Goal: Task Accomplishment & Management: Use online tool/utility

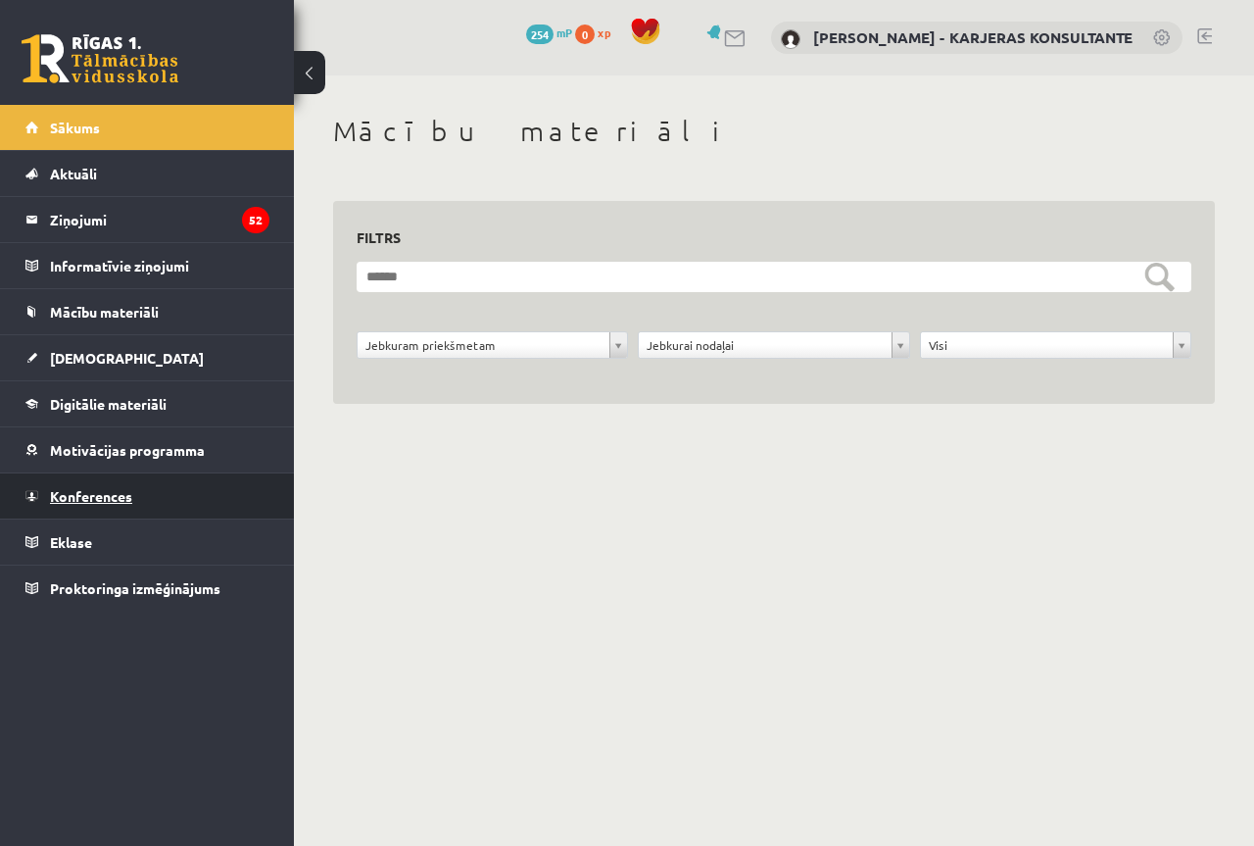
click at [214, 492] on link "Konferences" at bounding box center [147, 495] width 244 height 45
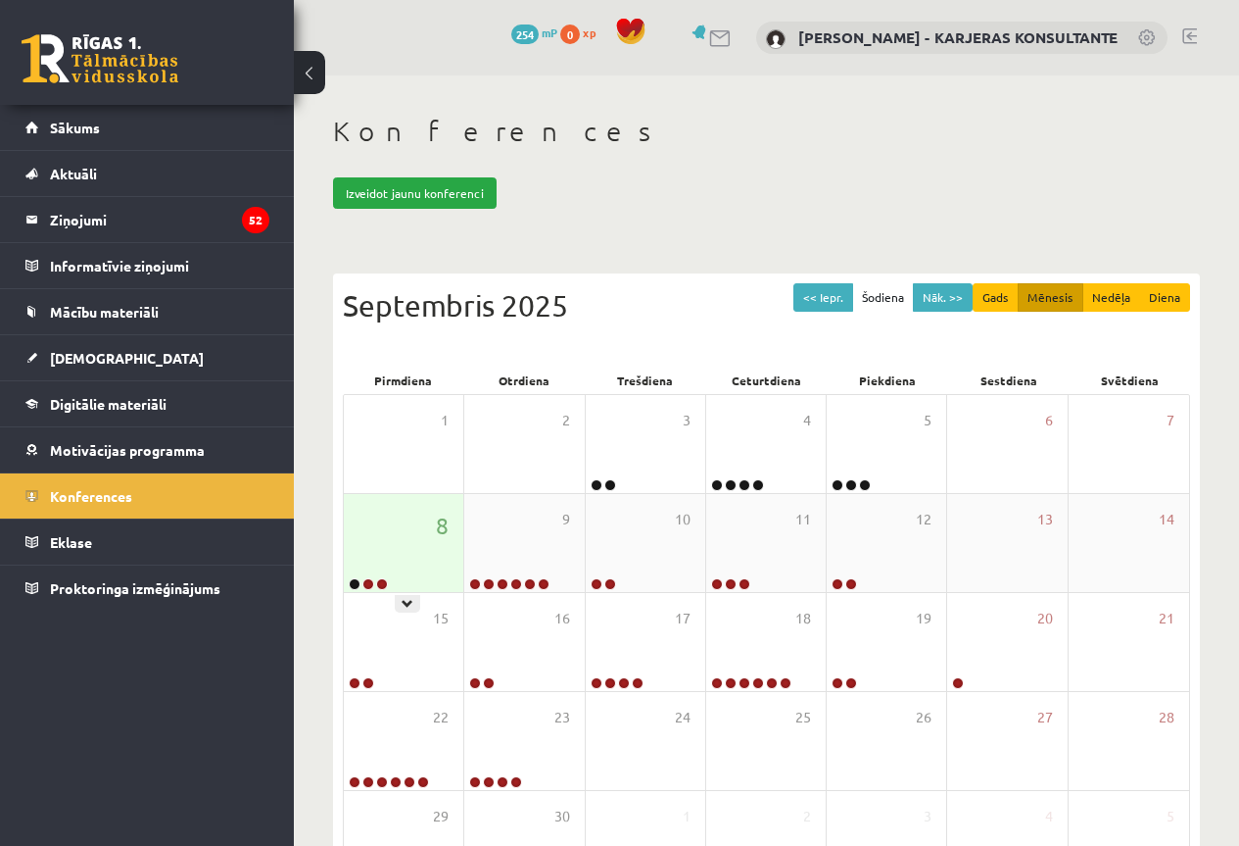
click at [376, 548] on div "8" at bounding box center [404, 543] width 120 height 98
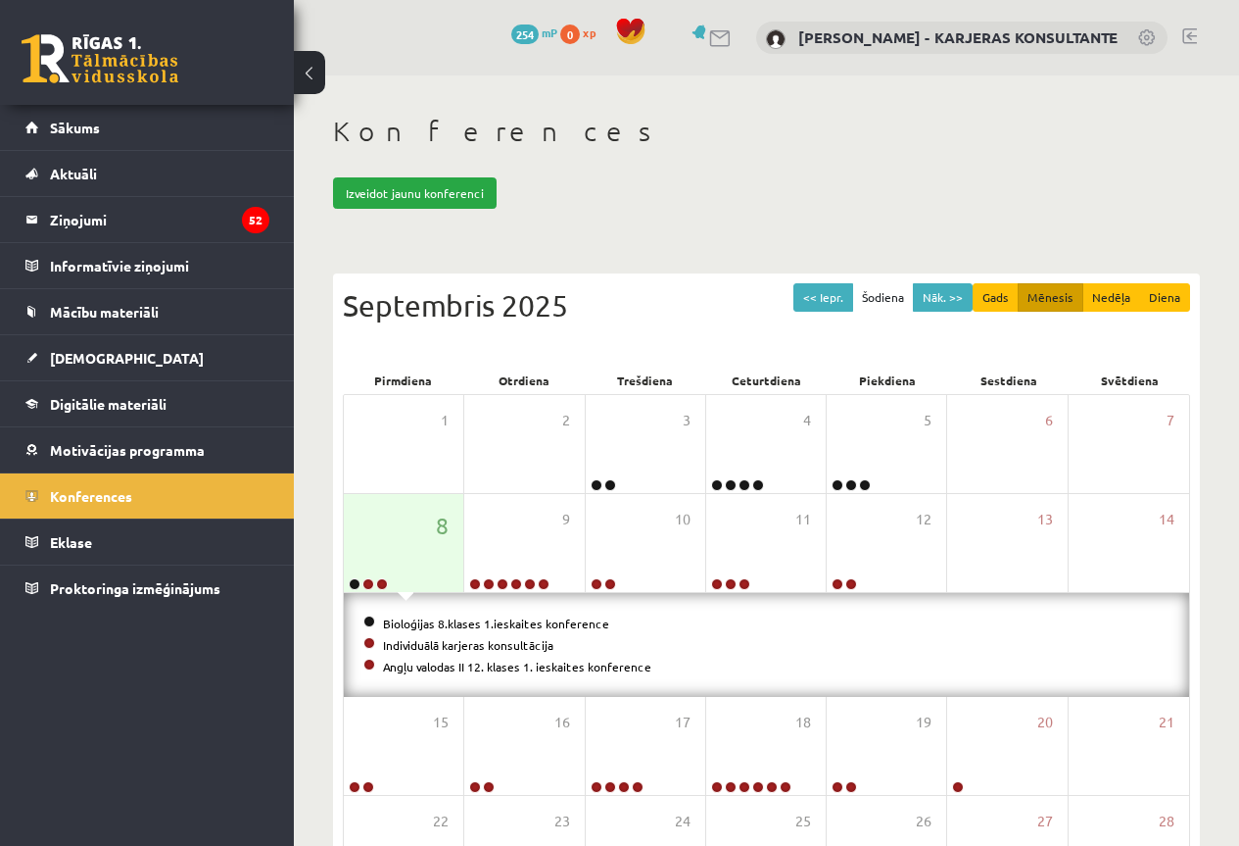
click at [800, 155] on div "Konferences Izveidot jaunu konferenci << Iepr. Šodiena Nāk. >> Gads Mēnesis Ned…" at bounding box center [766, 584] width 945 height 1019
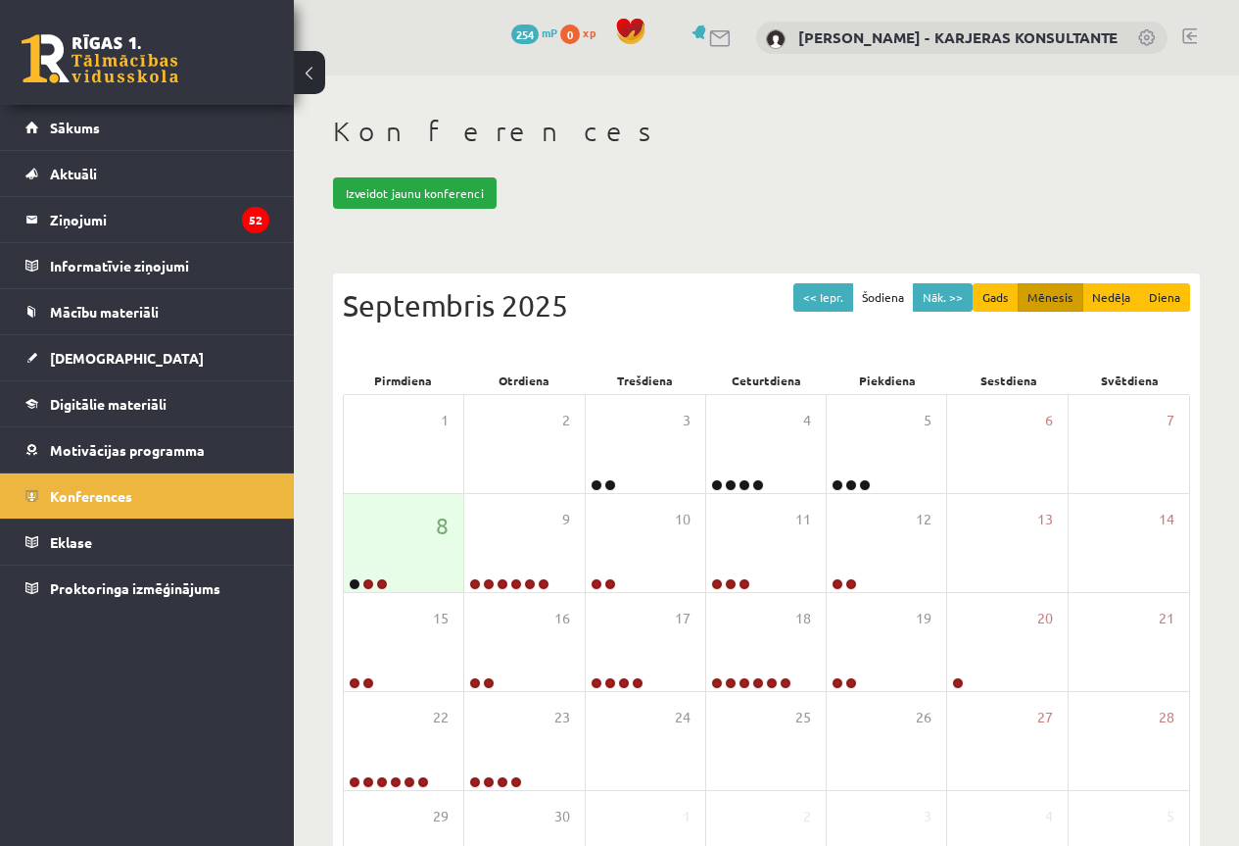
click at [1143, 147] on h1 "Konferences" at bounding box center [766, 131] width 867 height 33
click at [366, 582] on link at bounding box center [369, 584] width 12 height 12
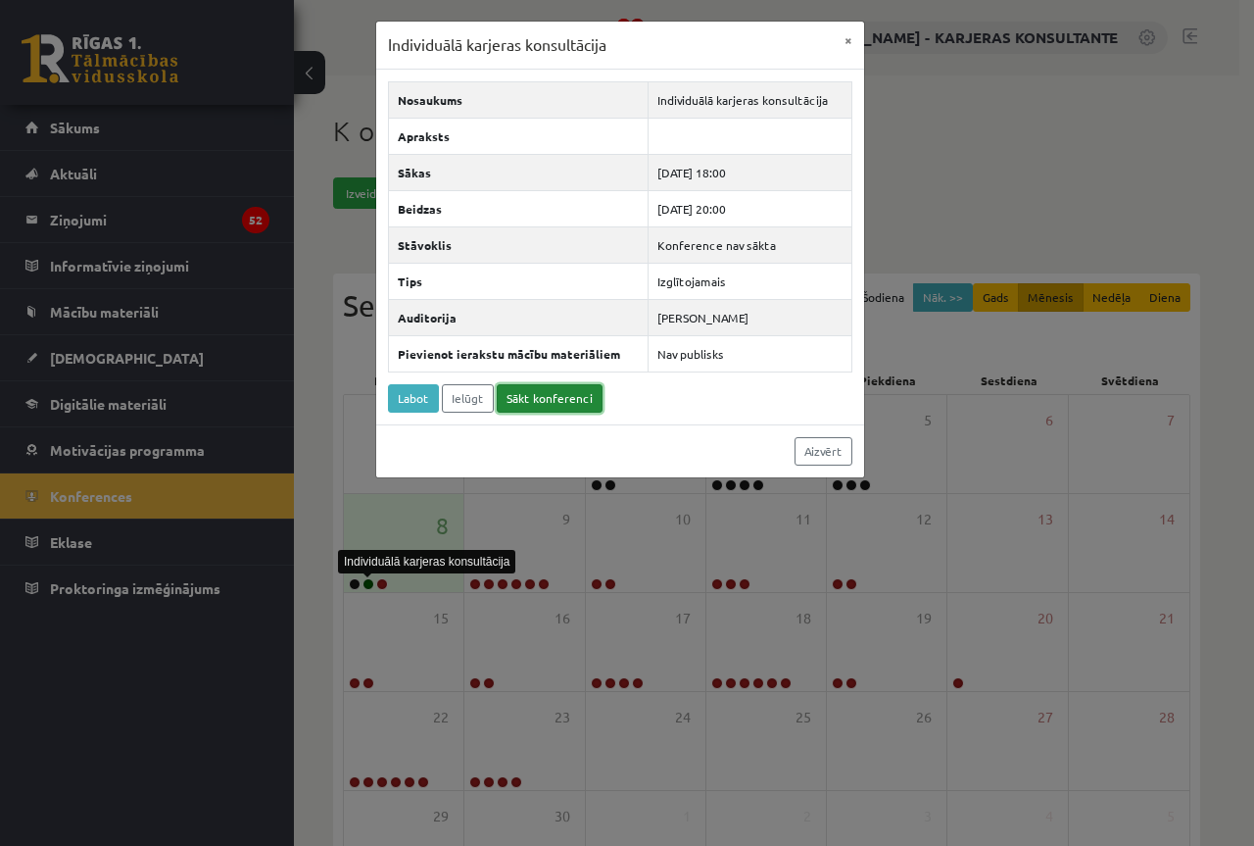
click at [535, 395] on link "Sākt konferenci" at bounding box center [550, 398] width 106 height 28
